Goal: Use online tool/utility: Utilize a website feature to perform a specific function

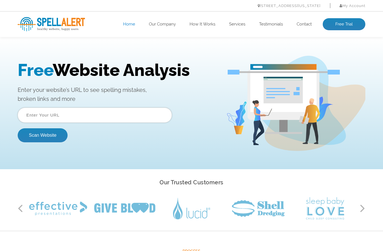
click at [116, 116] on input "text" at bounding box center [95, 115] width 154 height 15
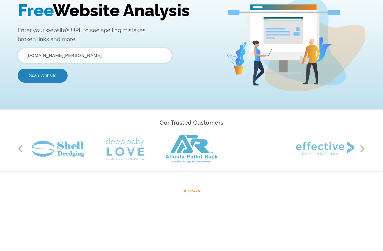
type input "Www.stanford-Binet.org"
click at [40, 76] on button "Scan Website" at bounding box center [43, 76] width 50 height 14
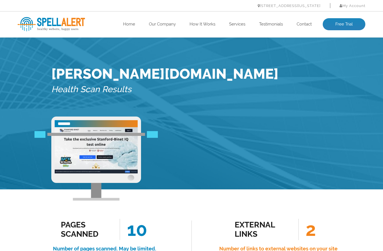
click at [349, 24] on link "Free Trial" at bounding box center [344, 24] width 43 height 12
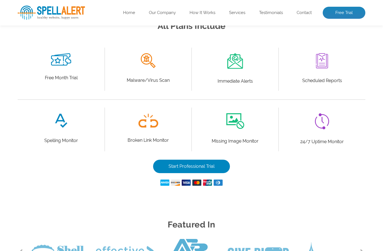
scroll to position [283, 0]
